Goal: Find specific page/section: Find specific page/section

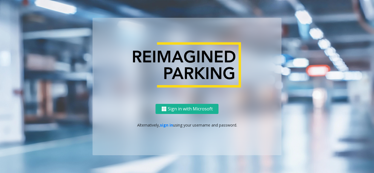
click at [166, 128] on div "Sign in with Microsoft Alternatively, sign in using your username and password." at bounding box center [187, 129] width 189 height 51
click at [167, 127] on link "sign in" at bounding box center [166, 125] width 13 height 5
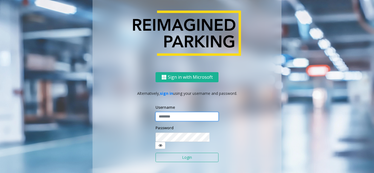
click at [169, 121] on input "text" at bounding box center [186, 116] width 63 height 9
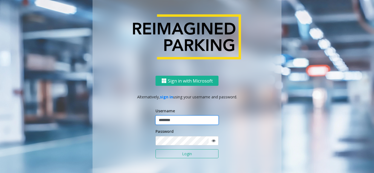
type input "********"
click at [212, 140] on icon at bounding box center [214, 141] width 4 height 4
click at [189, 154] on button "Login" at bounding box center [186, 153] width 63 height 9
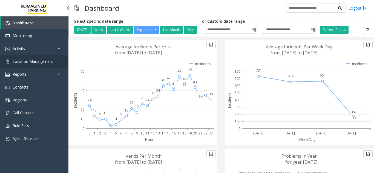
click at [38, 65] on link "Location Management" at bounding box center [34, 61] width 68 height 13
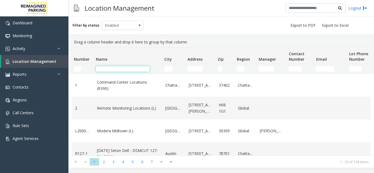
click at [122, 70] on input "Name Filter" at bounding box center [123, 68] width 54 height 5
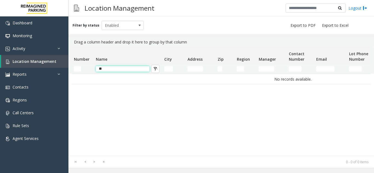
type input "*"
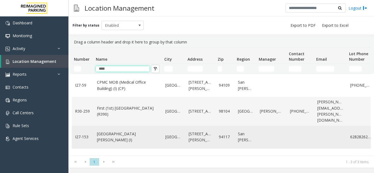
type input "****"
click at [129, 136] on td "[GEOGRAPHIC_DATA][PERSON_NAME] (I)" at bounding box center [128, 137] width 68 height 23
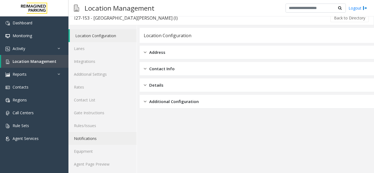
scroll to position [7, 0]
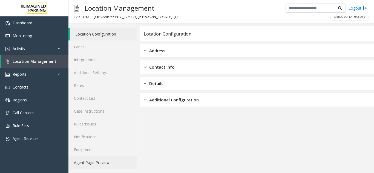
click at [102, 163] on link "Agent Page Preview" at bounding box center [102, 162] width 68 height 13
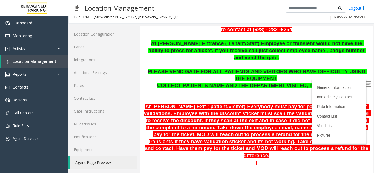
scroll to position [137, 0]
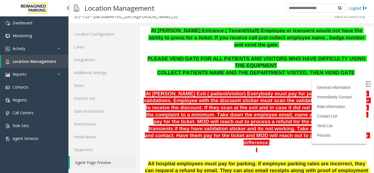
click at [33, 59] on span "Location Management" at bounding box center [35, 61] width 44 height 5
